Goal: Task Accomplishment & Management: Manage account settings

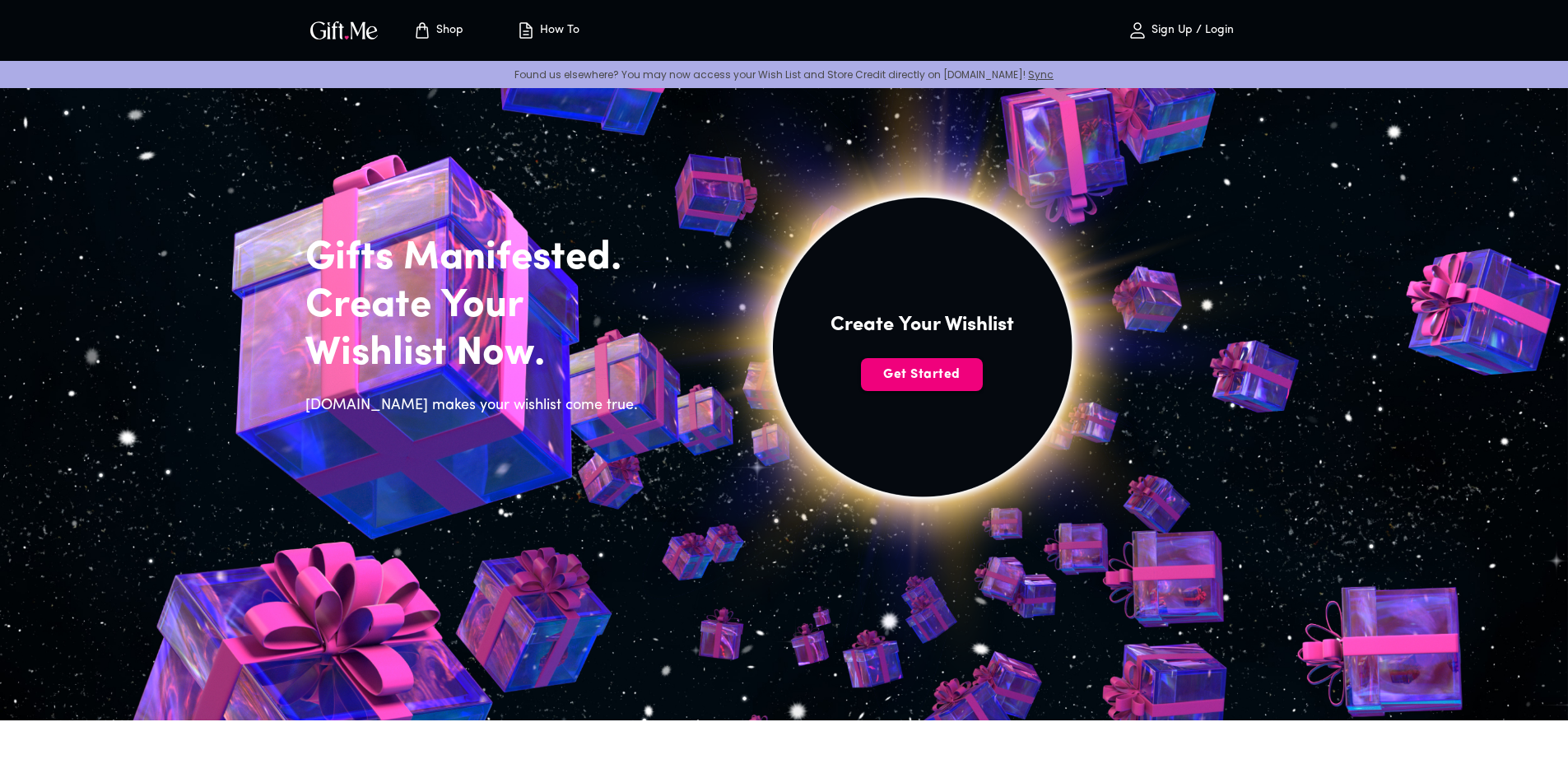
click at [949, 377] on span "Get Started" at bounding box center [922, 375] width 122 height 18
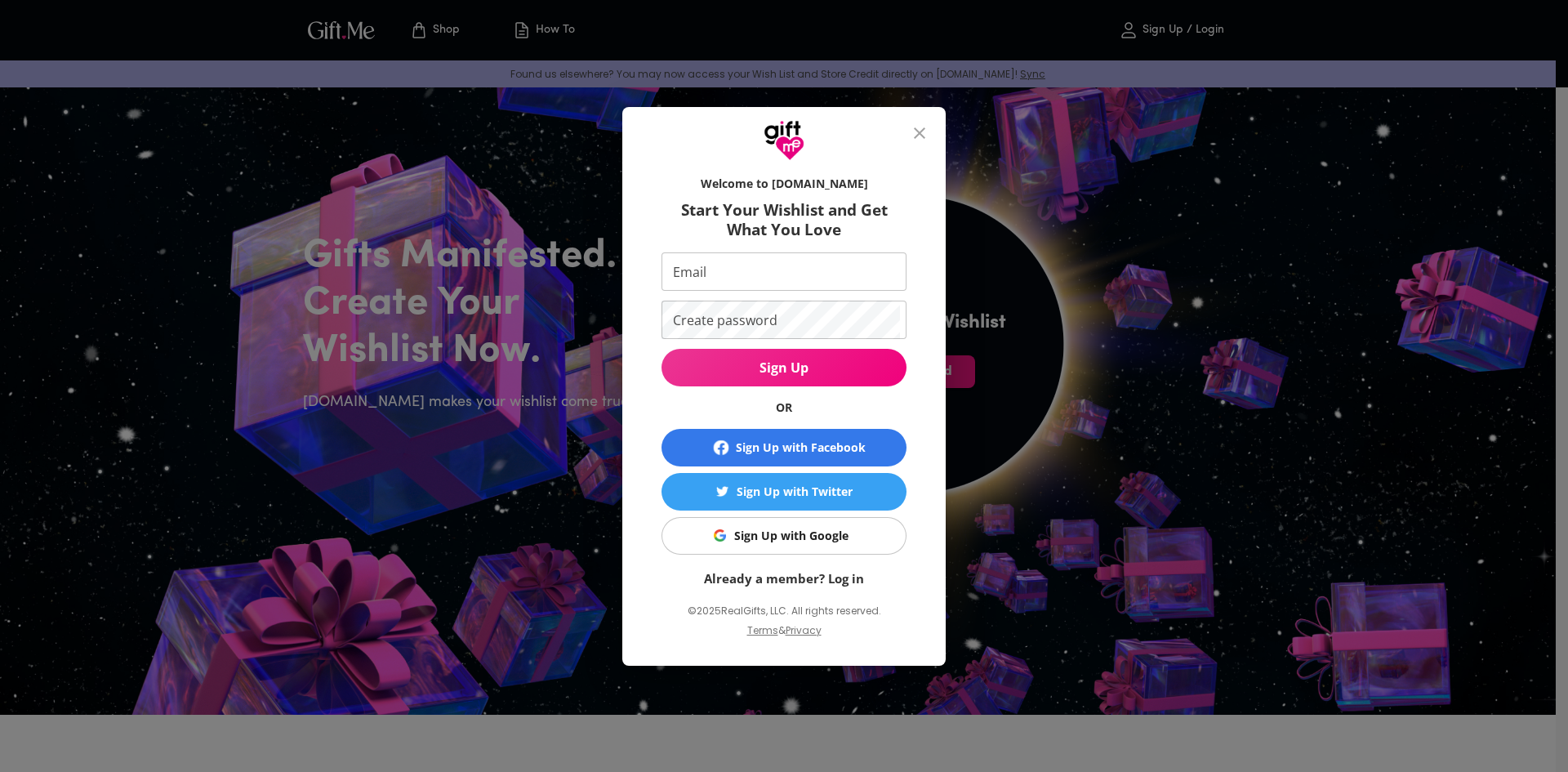
click at [828, 529] on div "Sign Up with Google" at bounding box center [791, 536] width 114 height 18
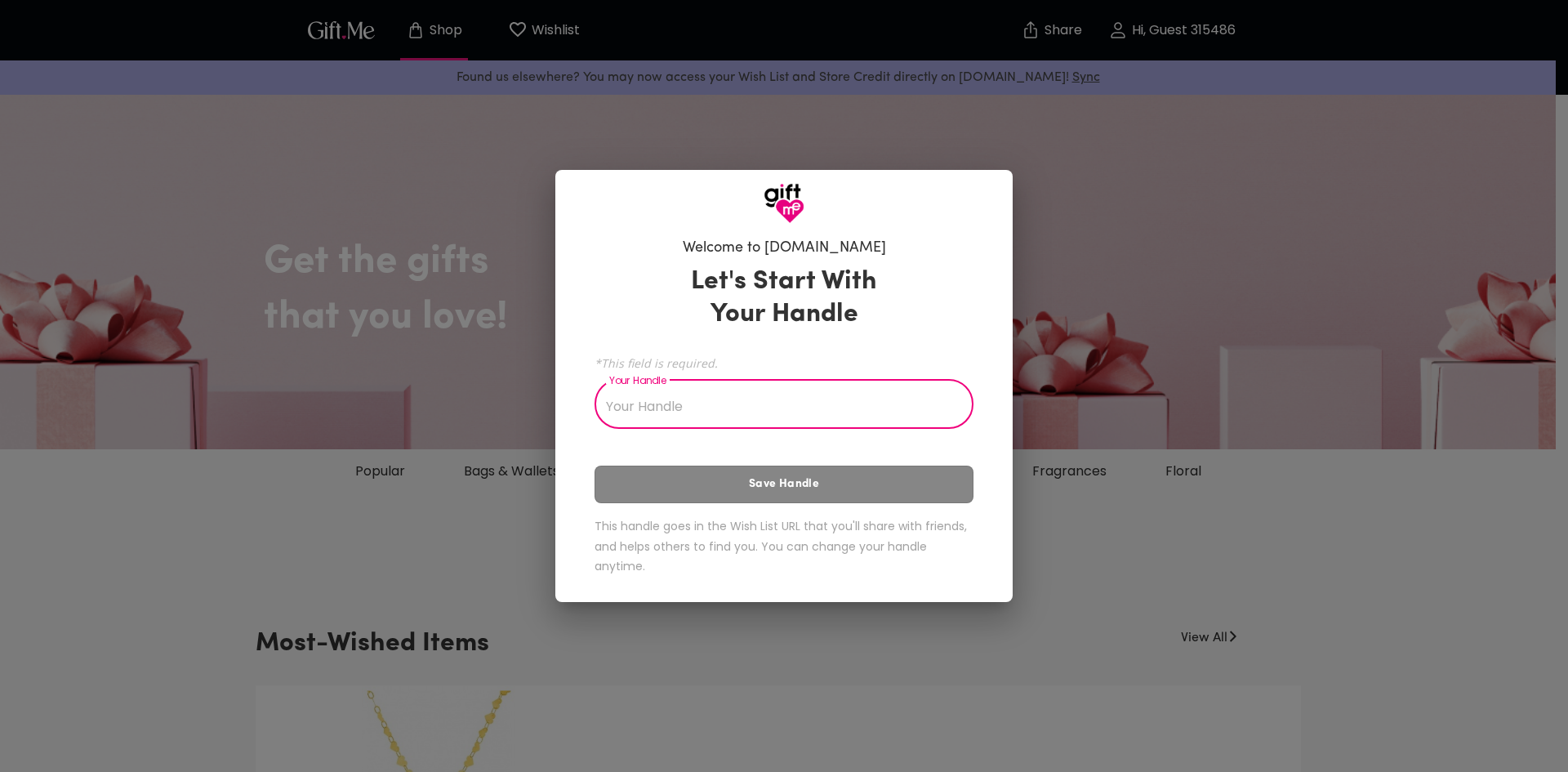
click at [1089, 271] on div "Welcome to Gift.me Let's Start With Your Handle *This field is required. Your H…" at bounding box center [784, 386] width 1568 height 772
click at [829, 388] on input "Your Handle" at bounding box center [775, 406] width 361 height 45
type input "h"
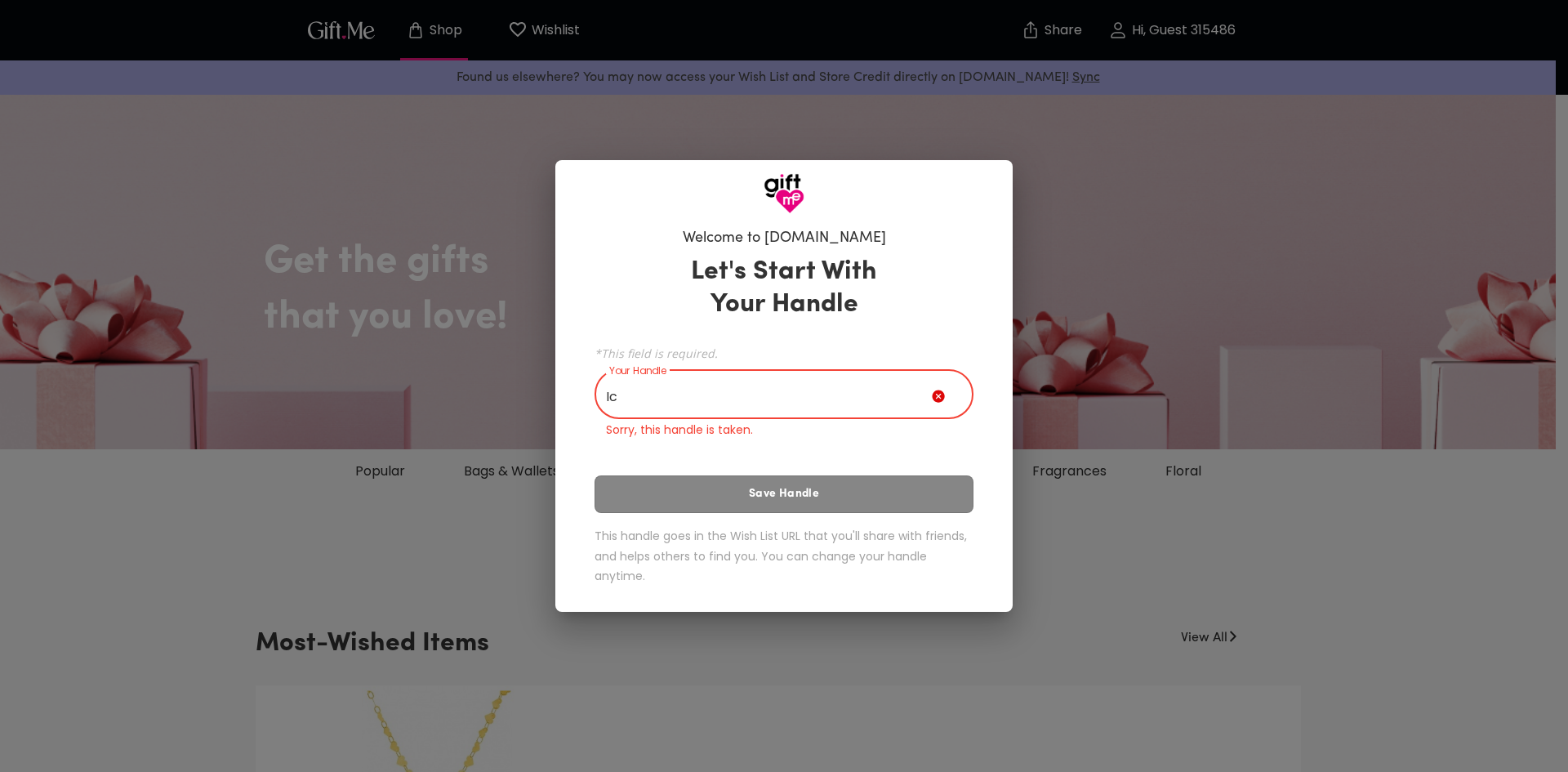
type input "I"
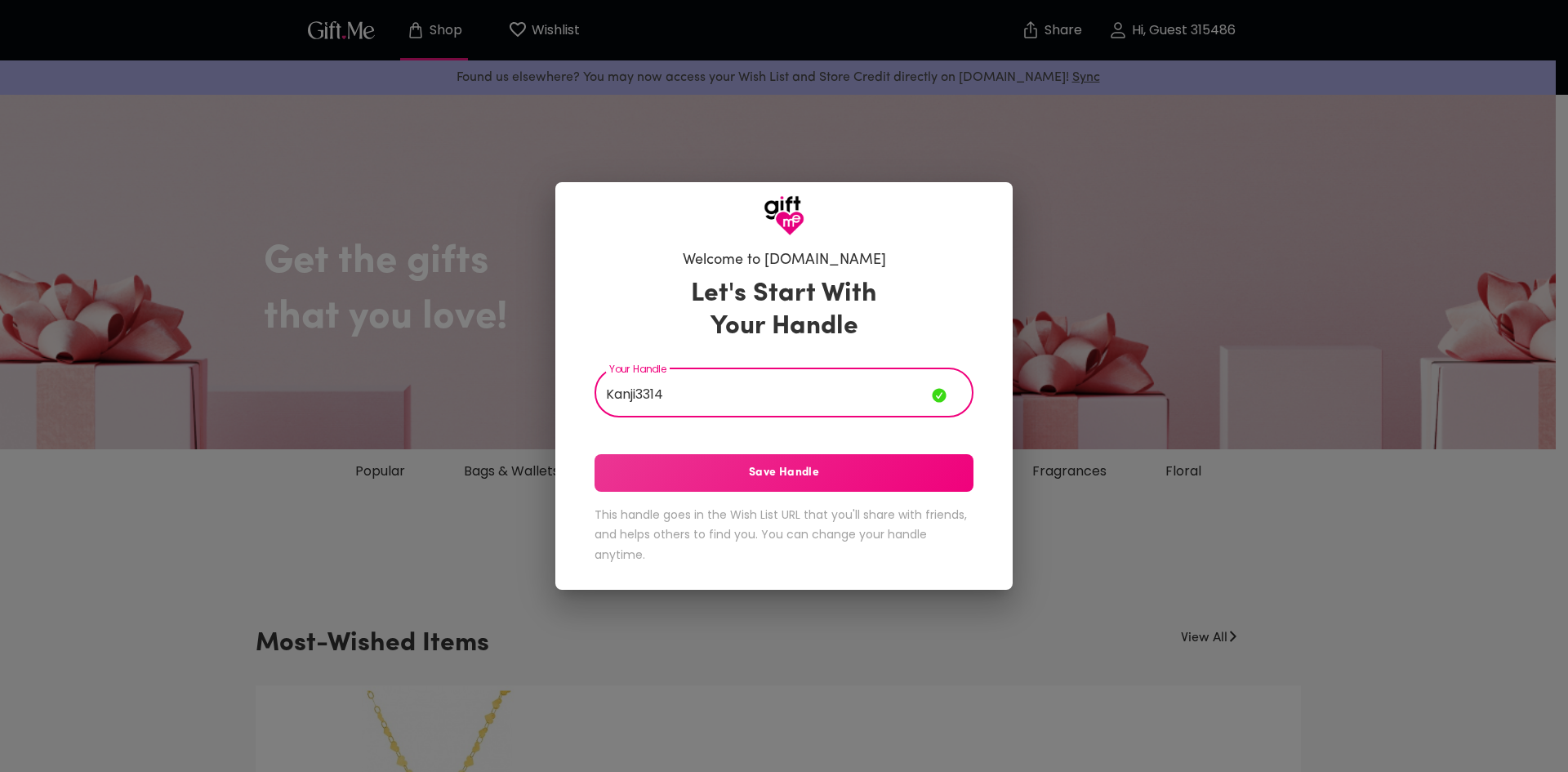
type input "Kanji3314"
click at [820, 482] on button "Save Handle" at bounding box center [784, 473] width 379 height 37
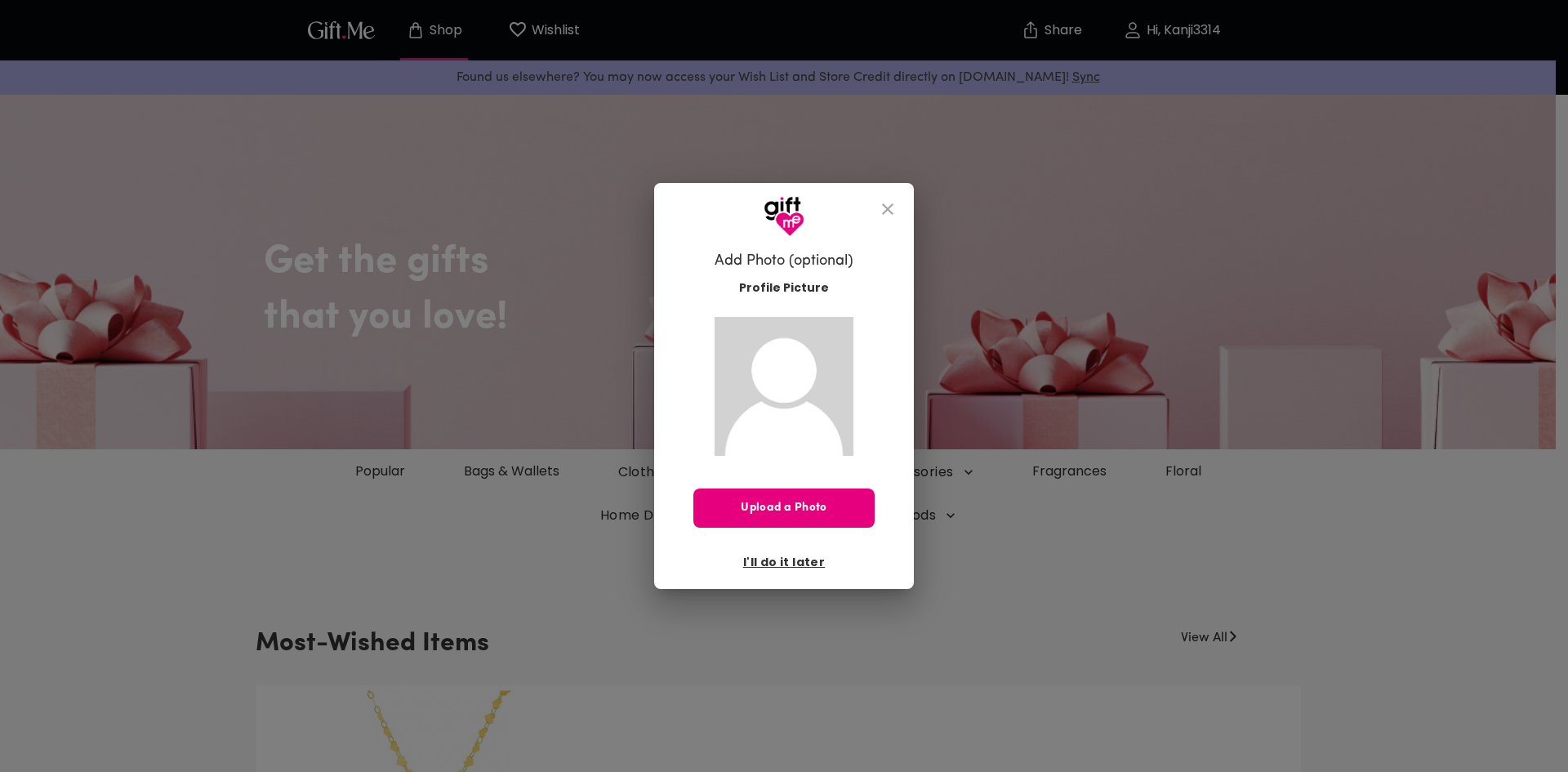
click at [886, 200] on icon "close" at bounding box center [887, 209] width 20 height 20
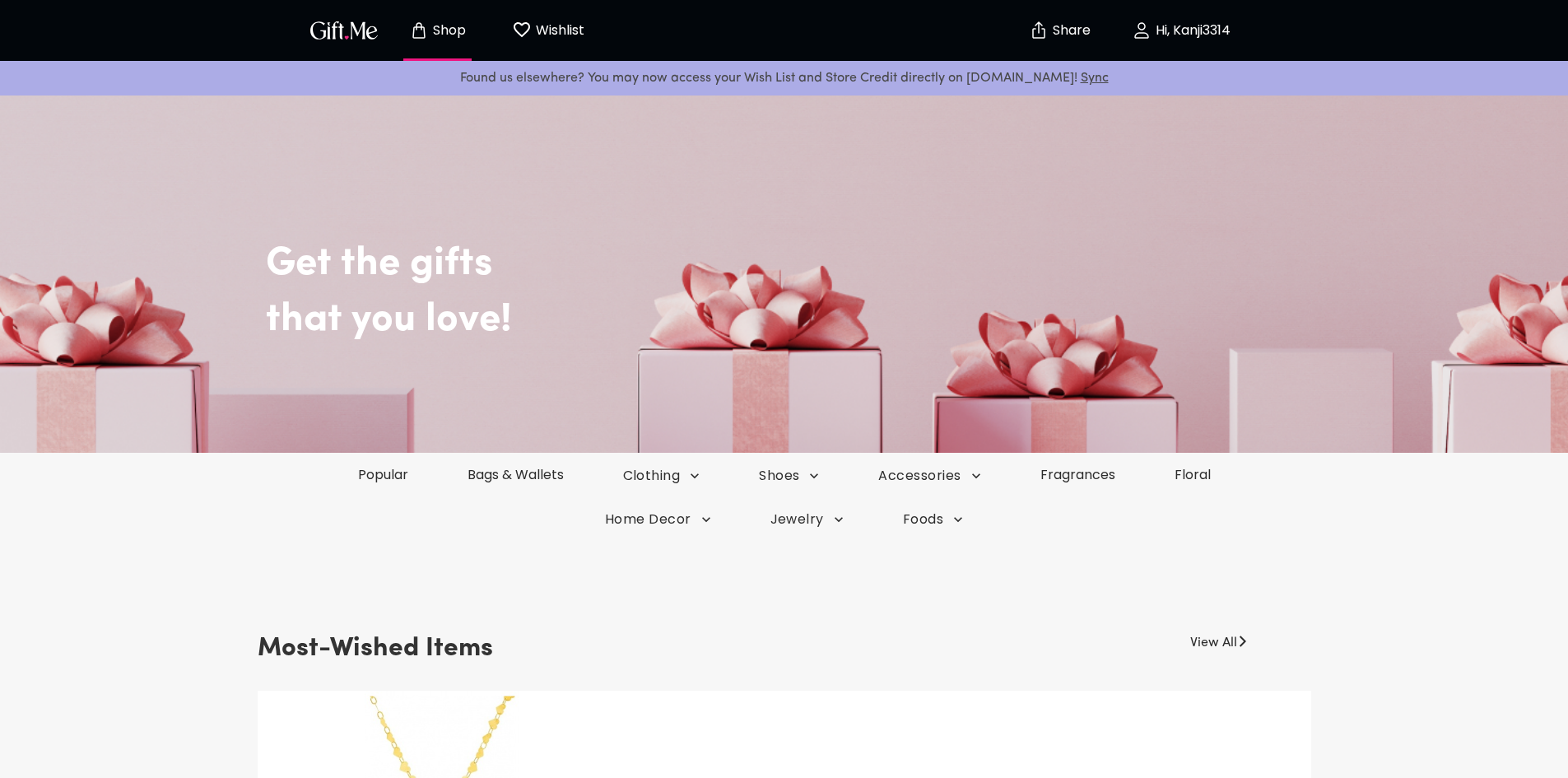
click at [1190, 26] on p "Hi, Kanji3314" at bounding box center [1191, 31] width 79 height 14
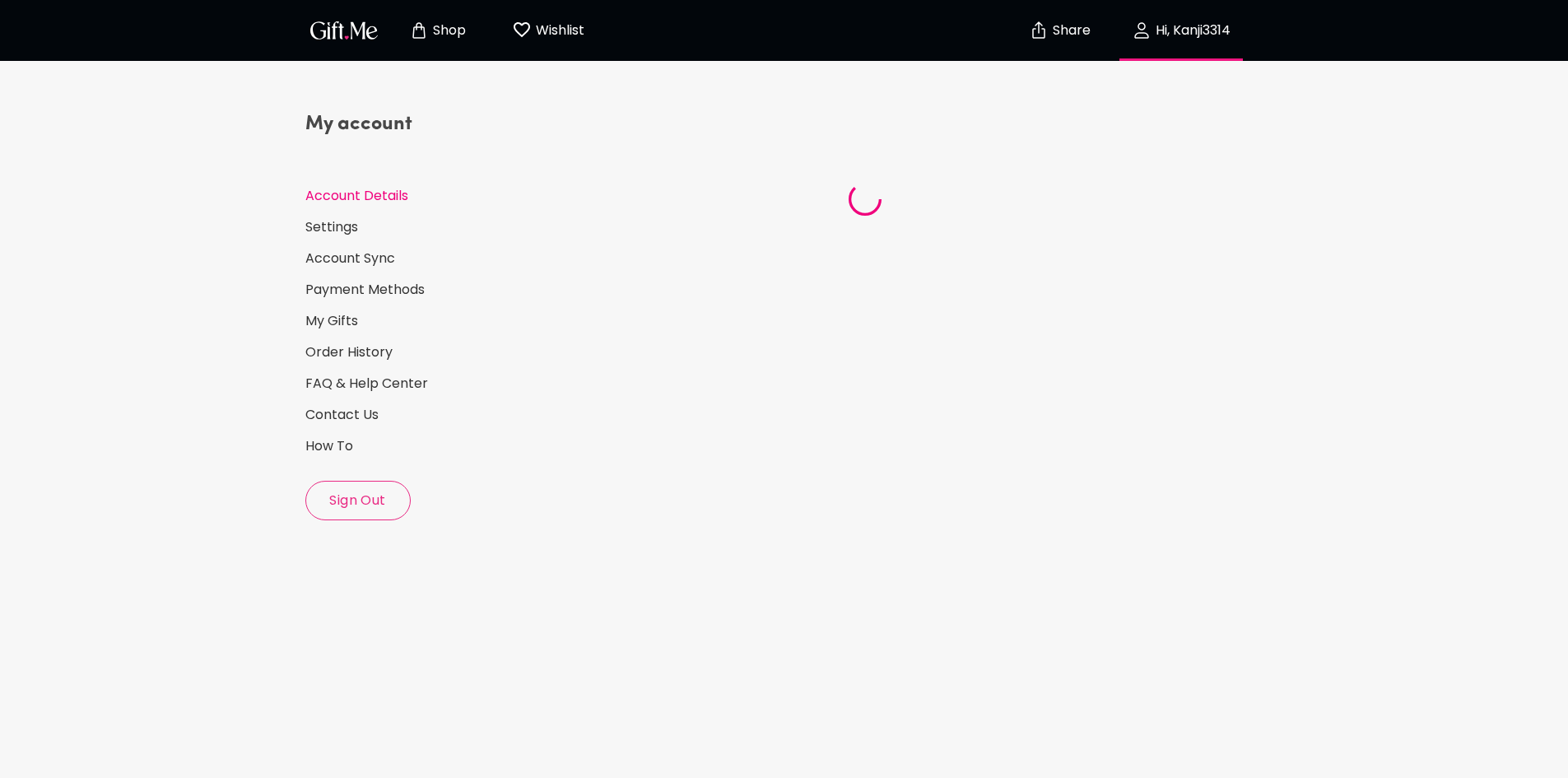
select select "US"
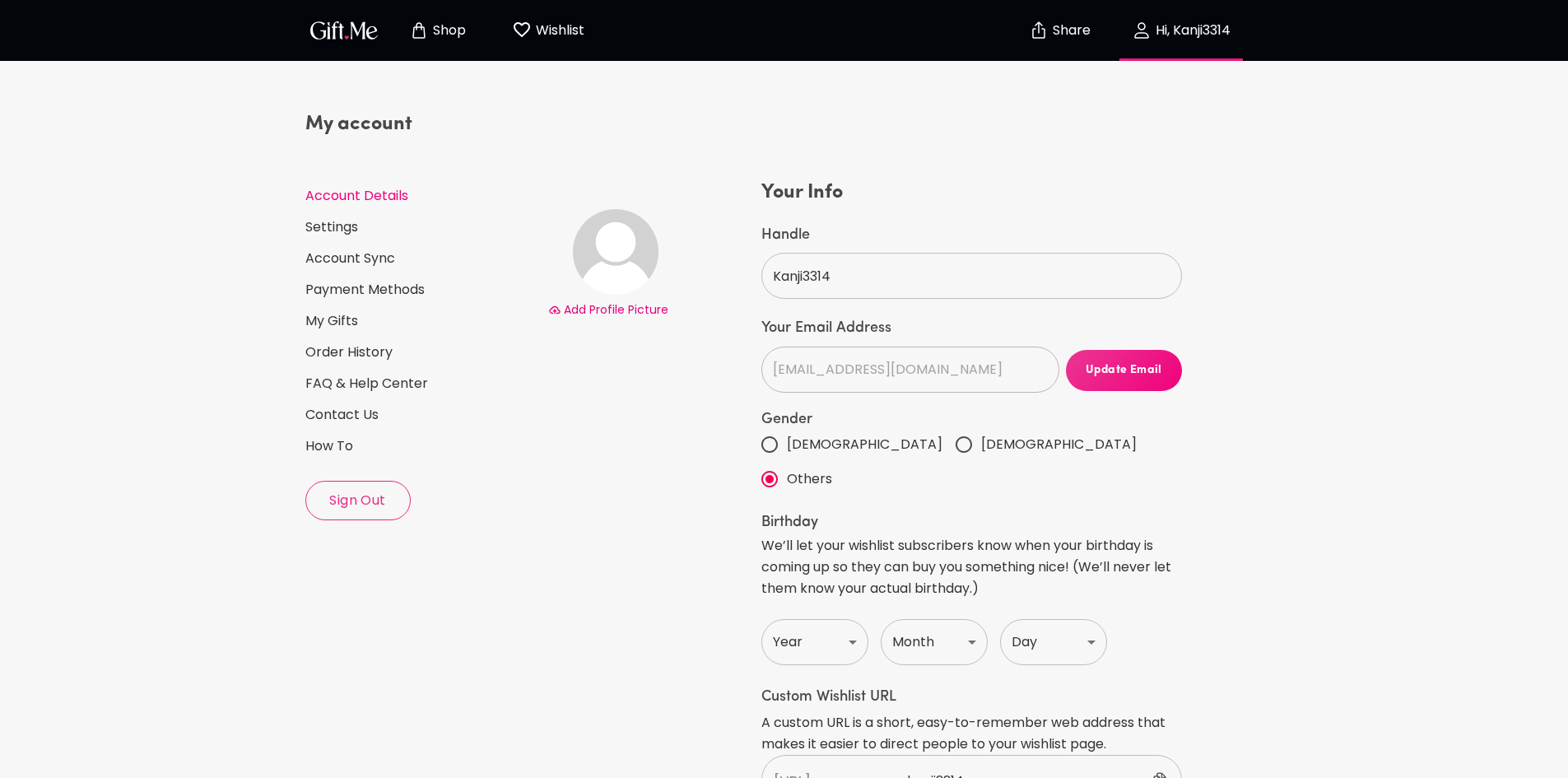
click at [349, 508] on span "Sign Out" at bounding box center [358, 501] width 104 height 18
